Goal: Find specific page/section: Find specific page/section

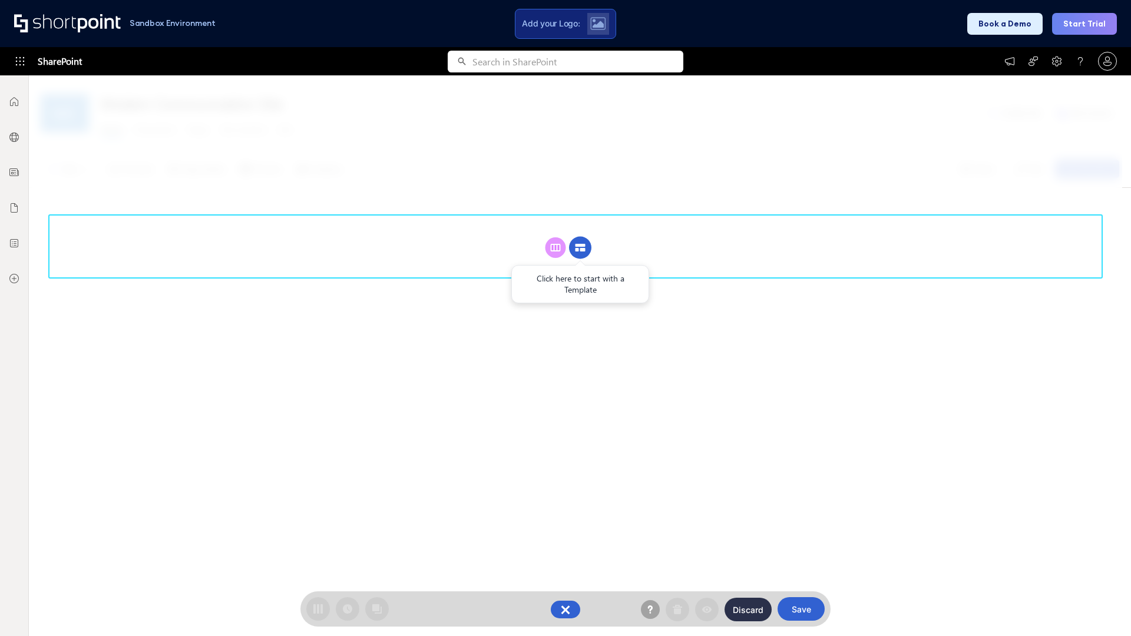
click at [580, 247] on circle at bounding box center [580, 248] width 22 height 22
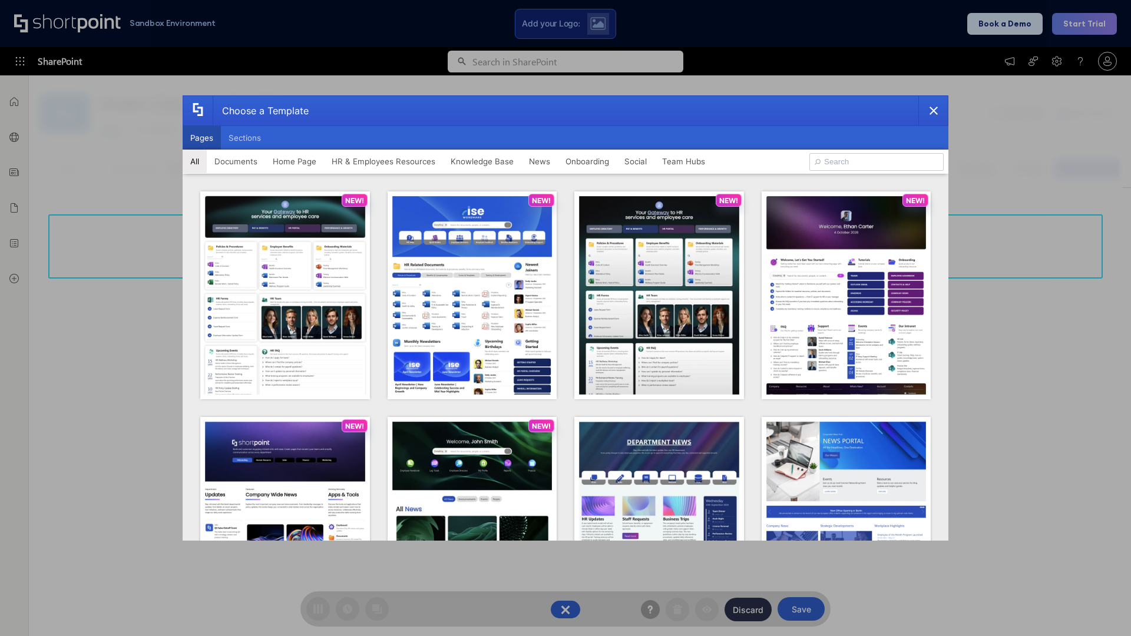
click at [201, 138] on button "Pages" at bounding box center [202, 138] width 38 height 24
type input "Together"
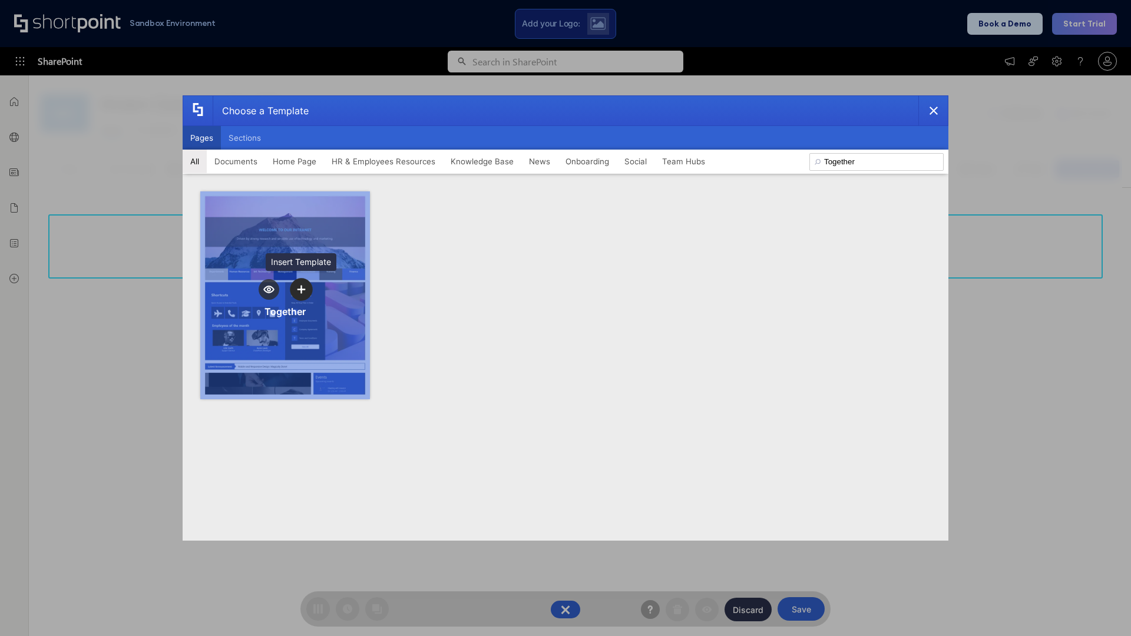
click at [301, 289] on icon "template selector" at bounding box center [301, 289] width 8 height 8
